Goal: Task Accomplishment & Management: Complete application form

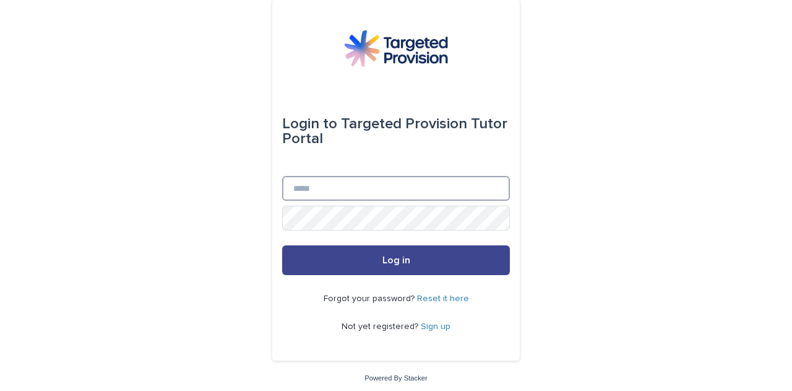
type input "**********"
click at [394, 264] on span "Log in" at bounding box center [397, 260] width 28 height 10
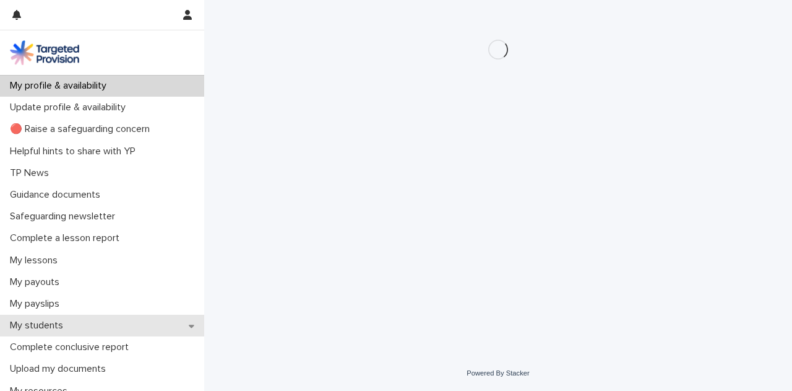
click at [191, 327] on div "My students" at bounding box center [102, 325] width 204 height 22
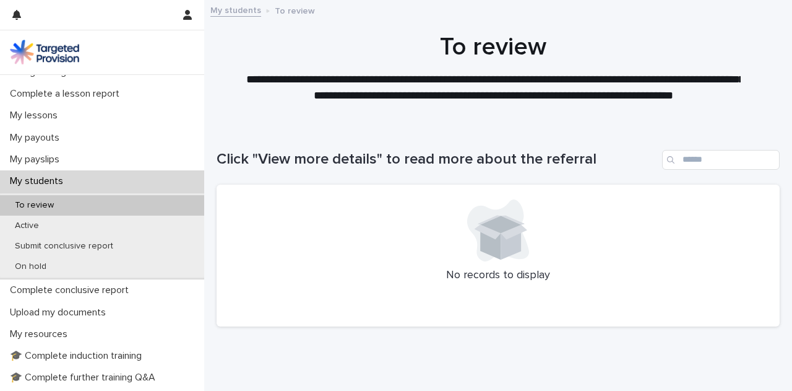
scroll to position [154, 0]
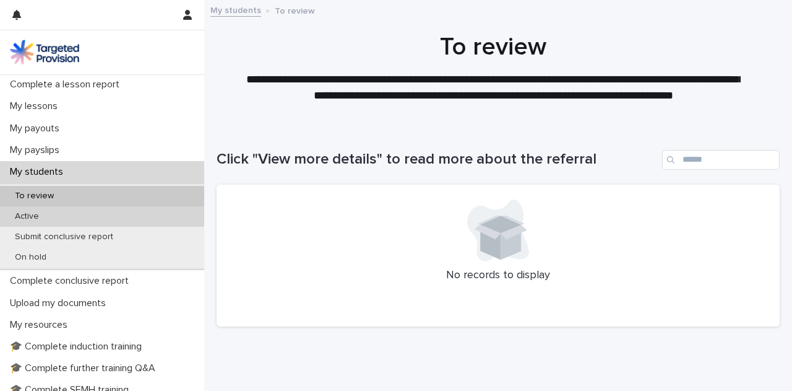
click at [152, 214] on div "Active" at bounding box center [102, 216] width 204 height 20
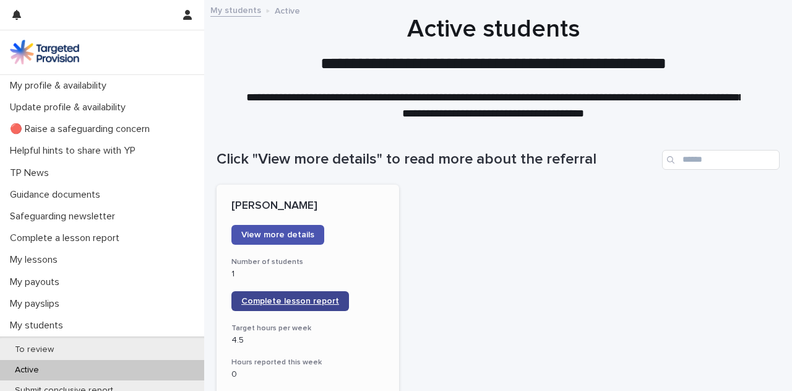
click at [278, 298] on span "Complete lesson report" at bounding box center [290, 301] width 98 height 9
